Goal: Task Accomplishment & Management: Use online tool/utility

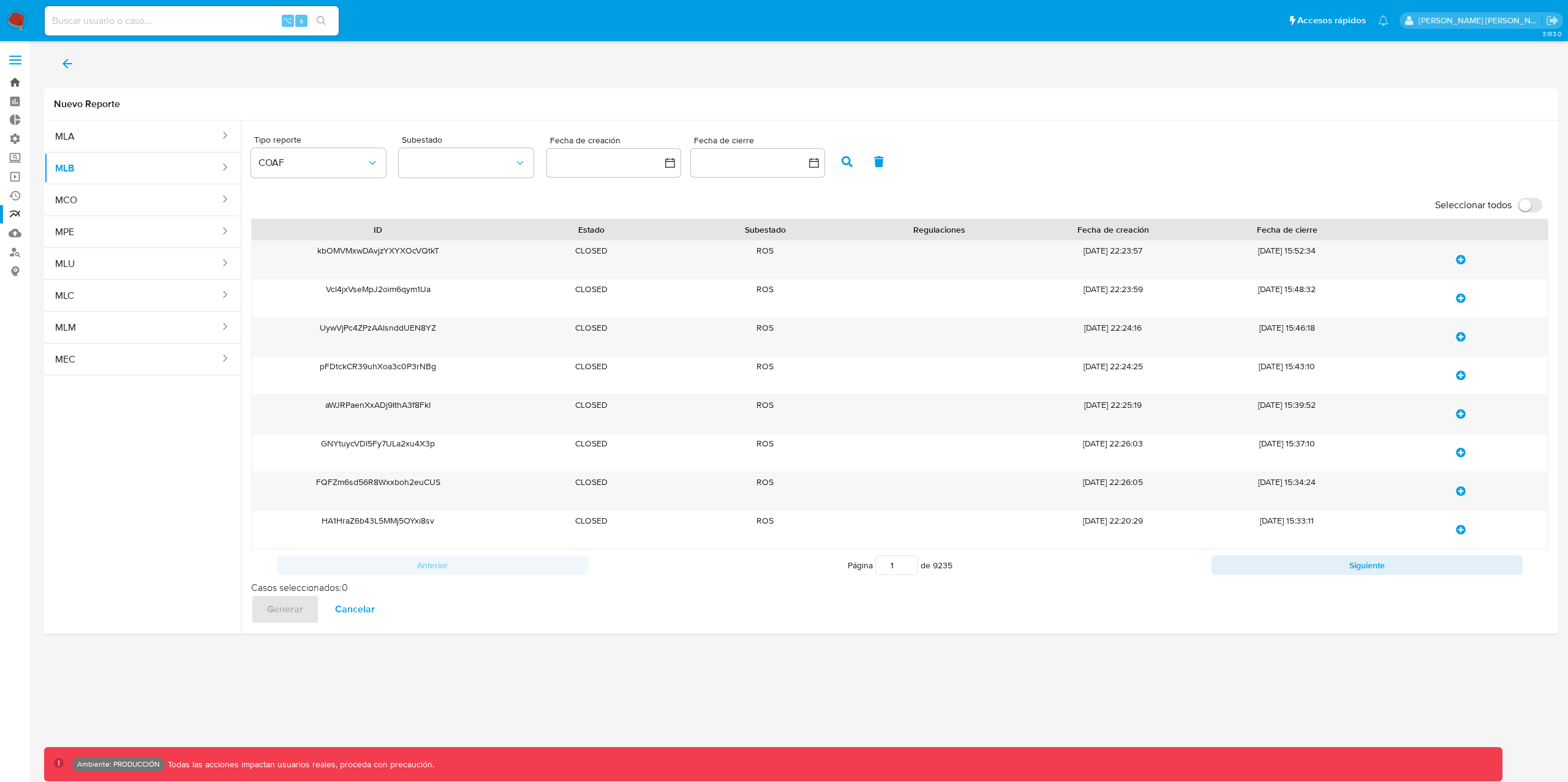
click at [14, 81] on link "Bandeja" at bounding box center [73, 82] width 146 height 19
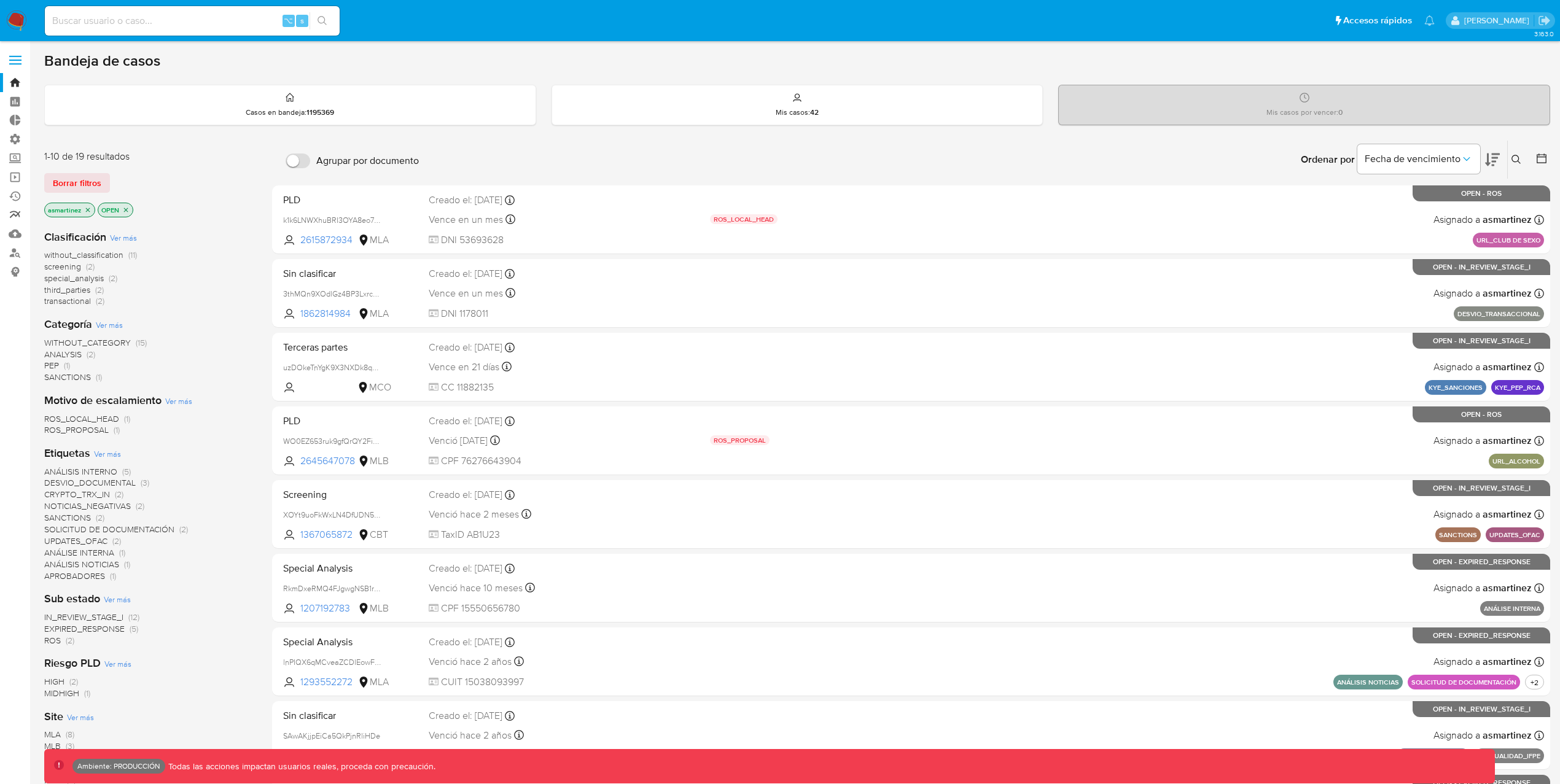
click at [11, 218] on link "Reportes" at bounding box center [73, 215] width 146 height 19
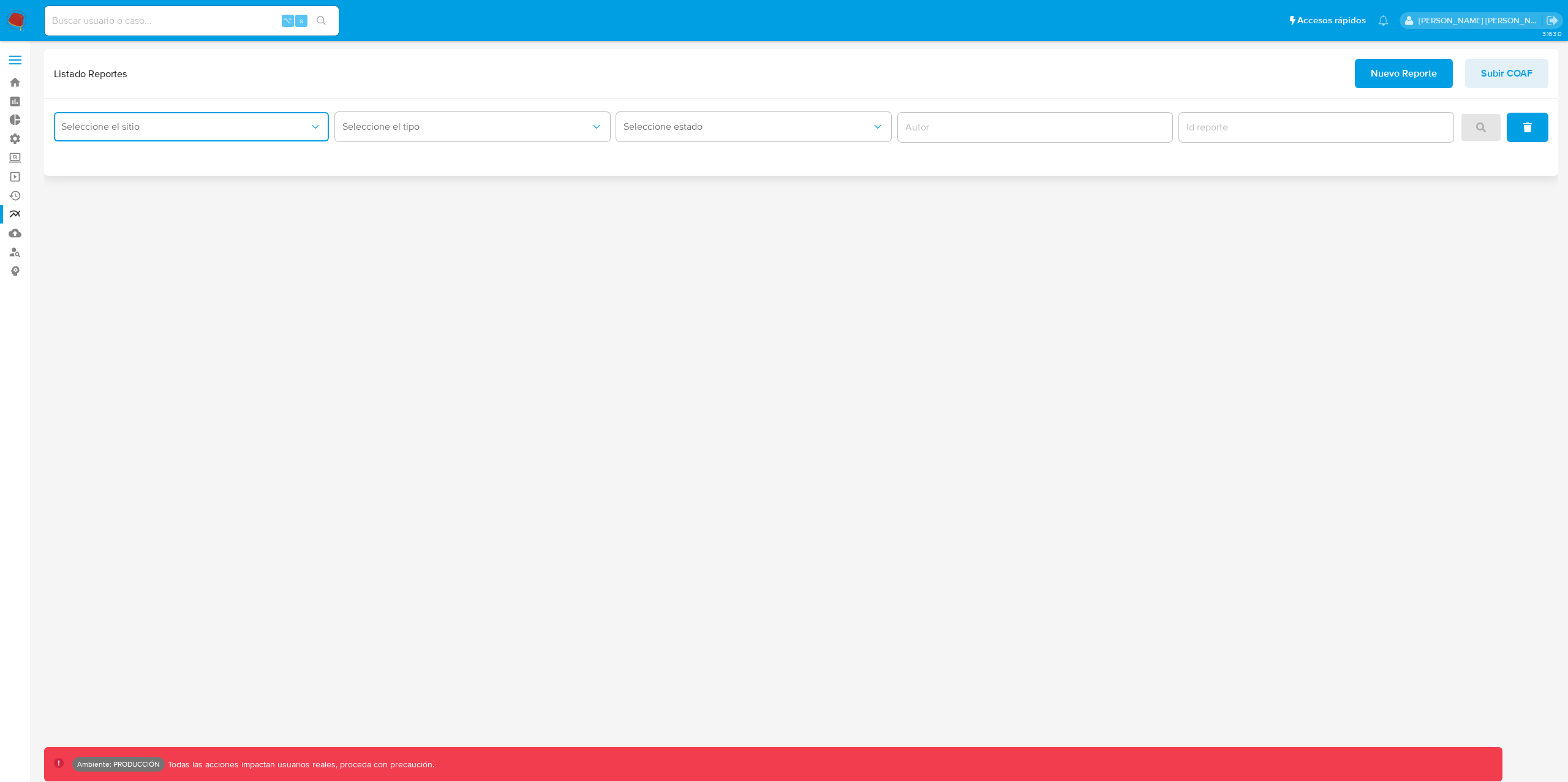
click at [216, 132] on span "Seleccione el sitio" at bounding box center [185, 127] width 248 height 12
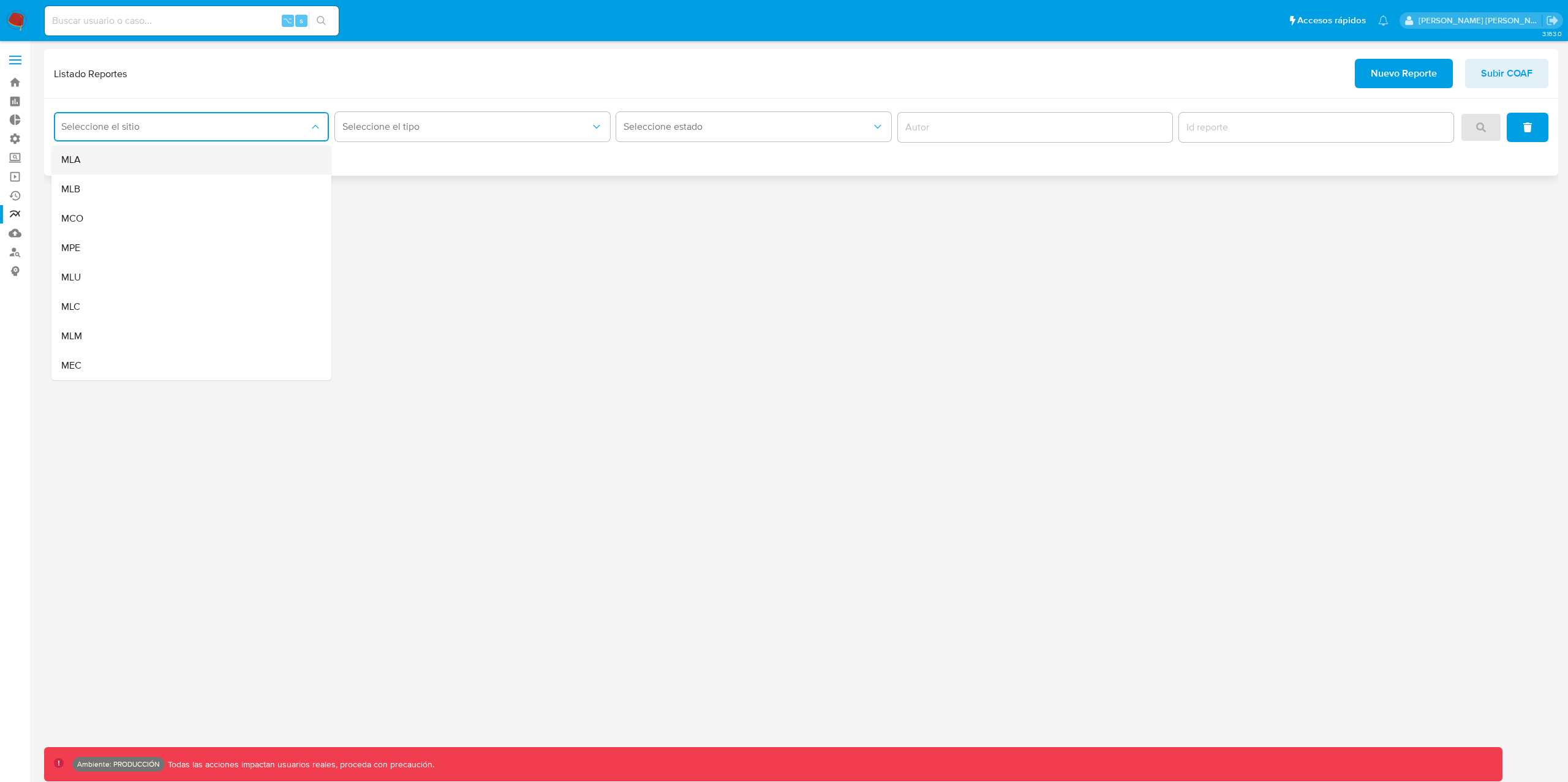
click at [98, 159] on div "MLA" at bounding box center [187, 159] width 253 height 29
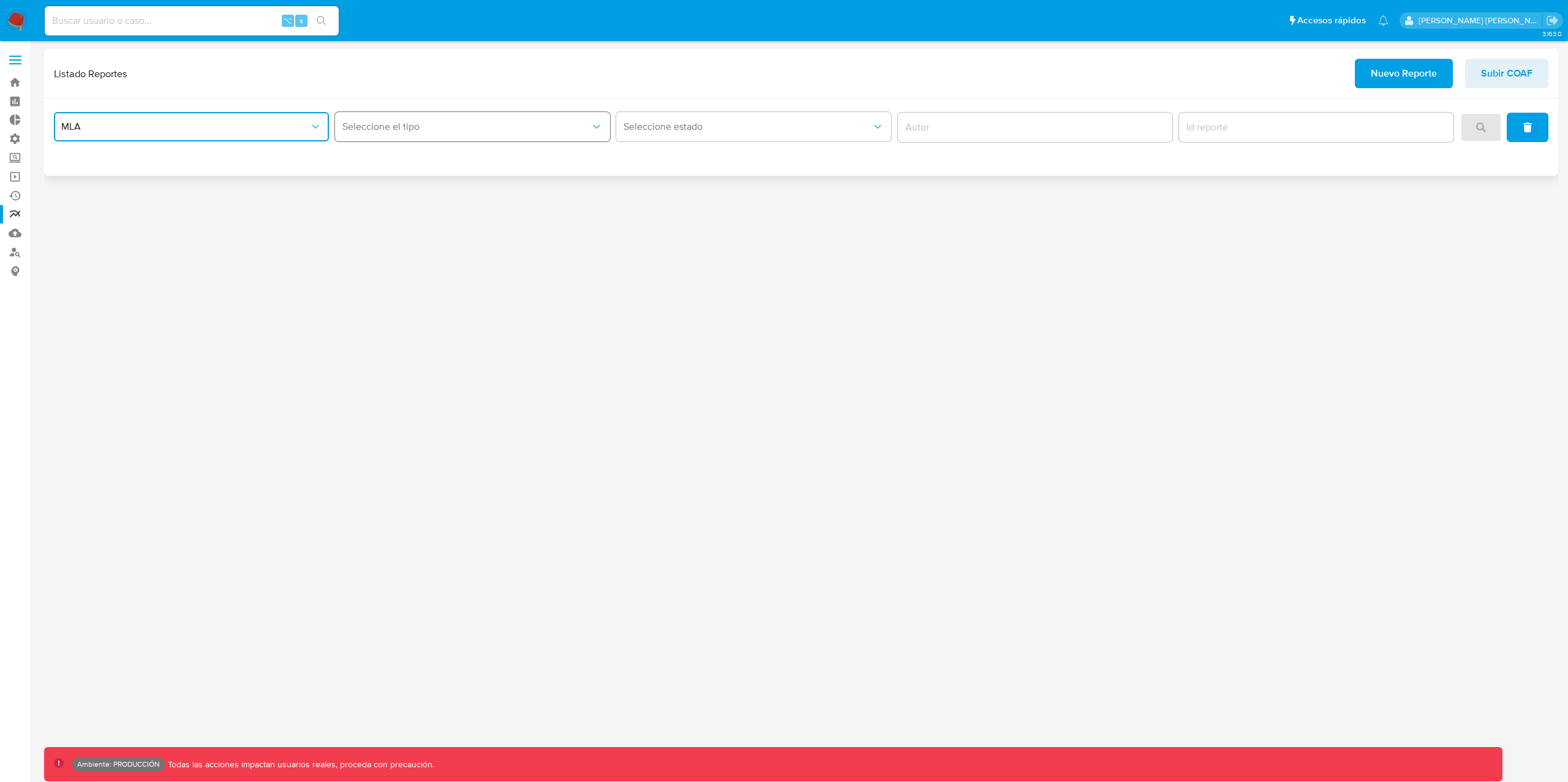
click at [447, 127] on span "Seleccione el tipo" at bounding box center [467, 127] width 248 height 12
click at [435, 190] on div "Inventario ROS MPI" at bounding box center [469, 189] width 253 height 29
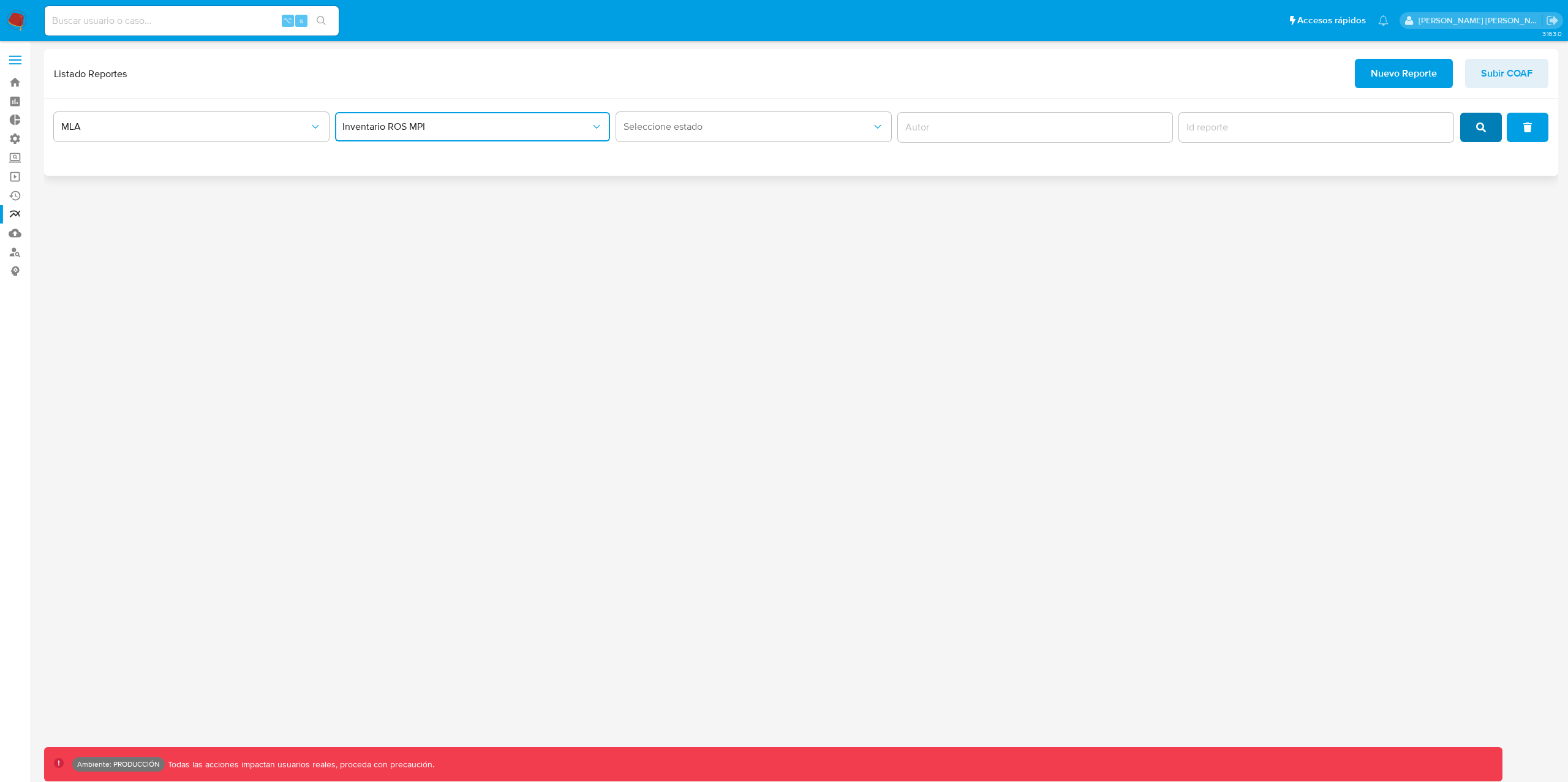
click at [1472, 135] on button "search" at bounding box center [1481, 127] width 42 height 29
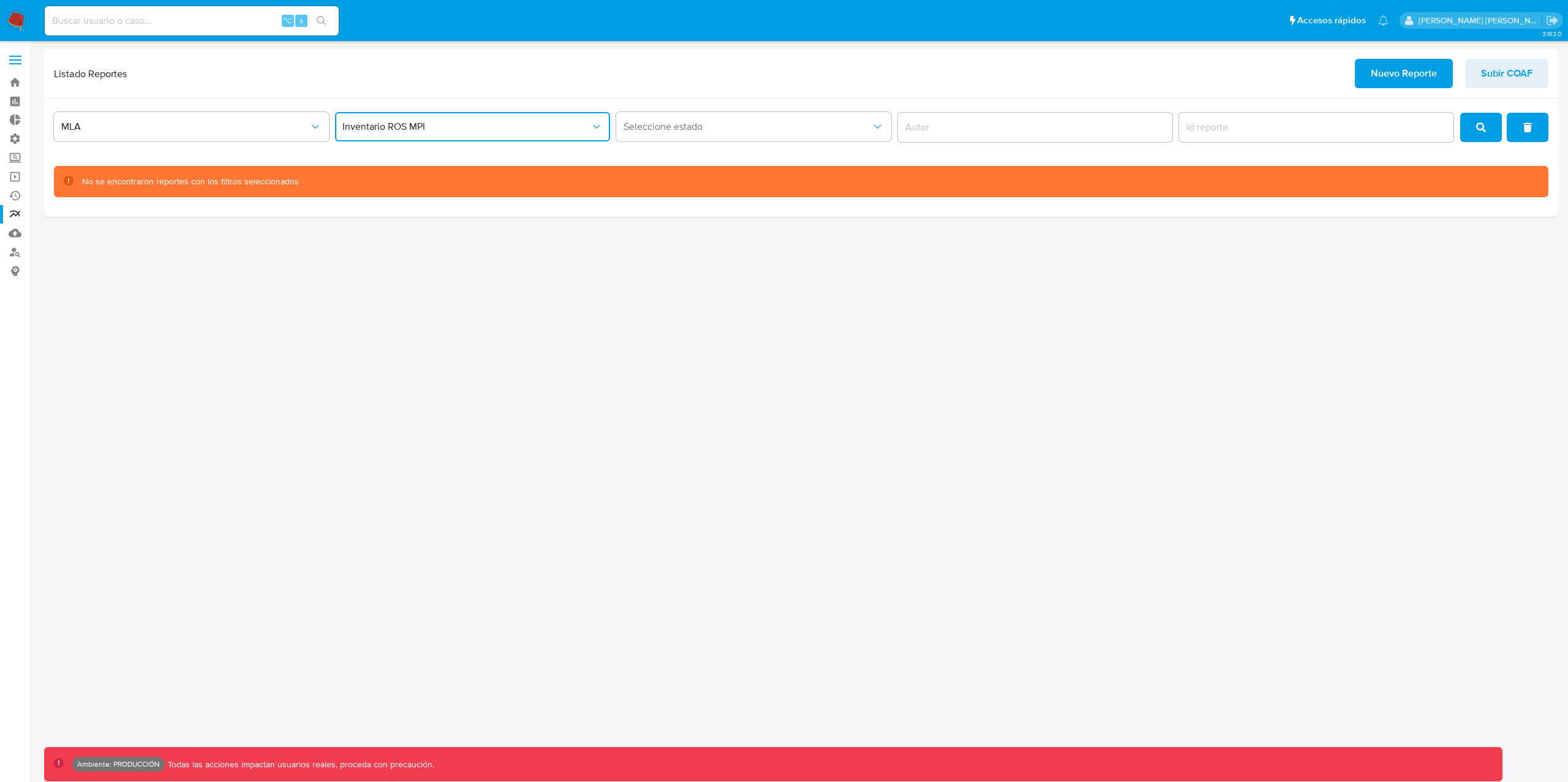
click at [473, 124] on span "Inventario ROS MPI" at bounding box center [467, 127] width 248 height 12
click at [859, 84] on div "Listado Reportes Nuevo Reporte Subir COAF" at bounding box center [801, 73] width 1495 height 29
